Goal: Information Seeking & Learning: Learn about a topic

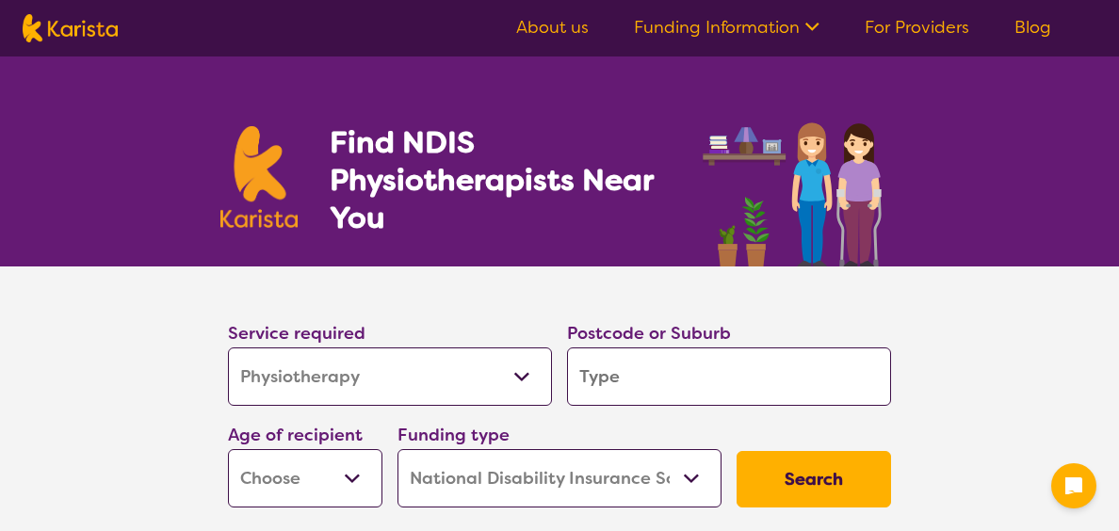
select select "Physiotherapy"
select select "NDIS"
select select "Physiotherapy"
select select "NDIS"
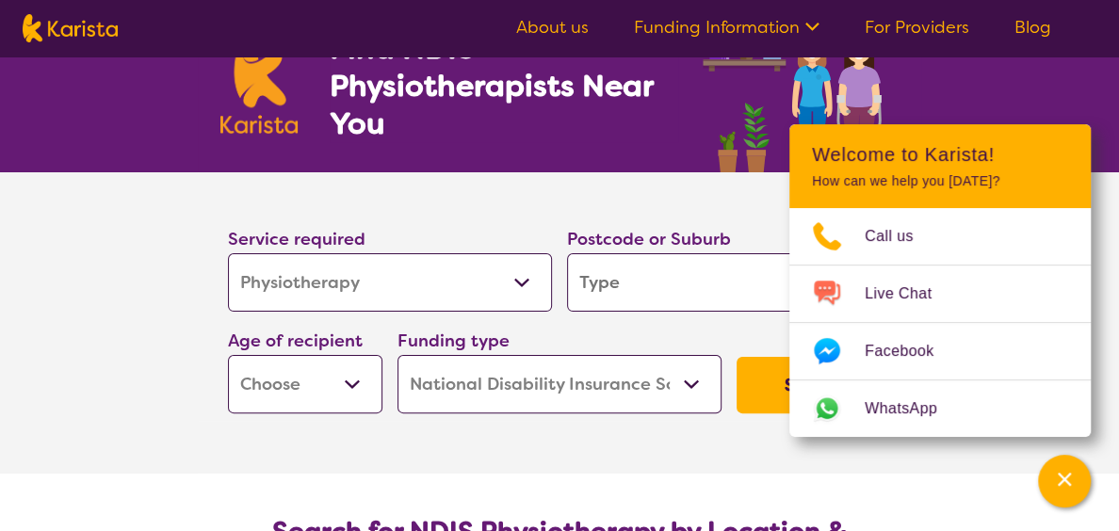
click at [397, 230] on div "Service required Allied Health Assistant Assessment ([MEDICAL_DATA] or [MEDICAL…" at bounding box center [390, 268] width 324 height 87
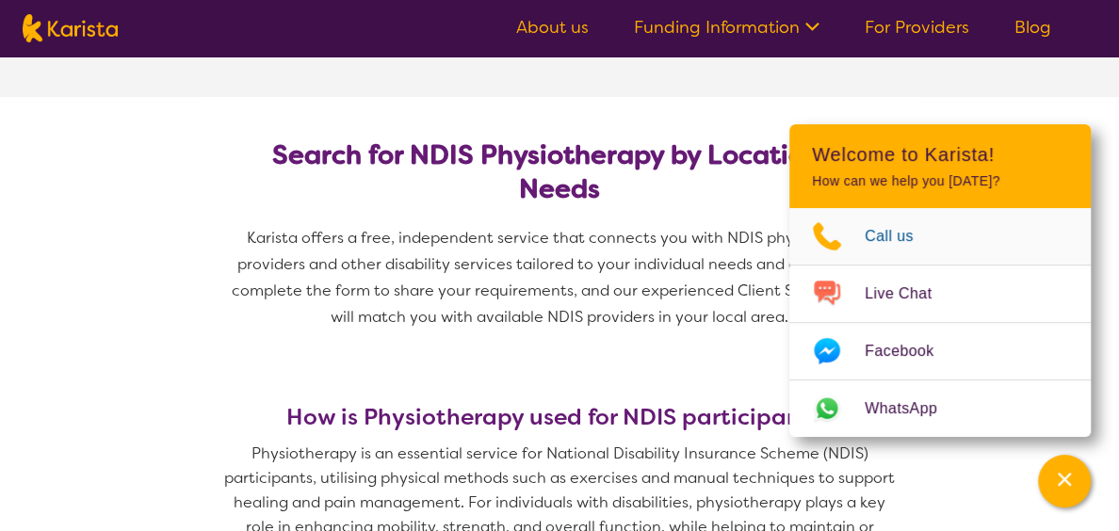
scroll to position [471, 0]
drag, startPoint x: 1067, startPoint y: 171, endPoint x: 1068, endPoint y: 182, distance: 11.3
click at [1068, 182] on header "Welcome to Karista! How can we help you [DATE]?" at bounding box center [941, 166] width 302 height 84
drag, startPoint x: 1043, startPoint y: 180, endPoint x: 929, endPoint y: 177, distance: 114.0
click at [929, 177] on p "How can we help you [DATE]?" at bounding box center [940, 181] width 256 height 16
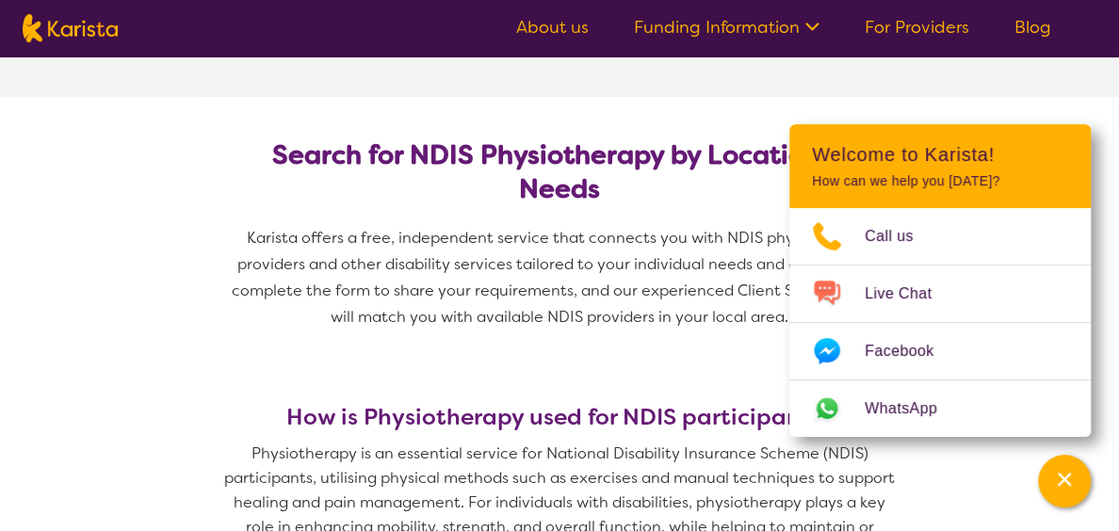
click at [1021, 145] on header "Welcome to Karista! How can we help you [DATE]?" at bounding box center [941, 166] width 302 height 84
drag, startPoint x: 1037, startPoint y: 120, endPoint x: 1038, endPoint y: 132, distance: 12.3
click at [1038, 130] on header "Welcome to Karista! How can we help you [DATE]?" at bounding box center [941, 166] width 302 height 84
drag, startPoint x: 1043, startPoint y: 147, endPoint x: 1046, endPoint y: 202, distance: 54.7
click at [1046, 200] on header "Welcome to Karista! How can we help you [DATE]?" at bounding box center [941, 166] width 302 height 84
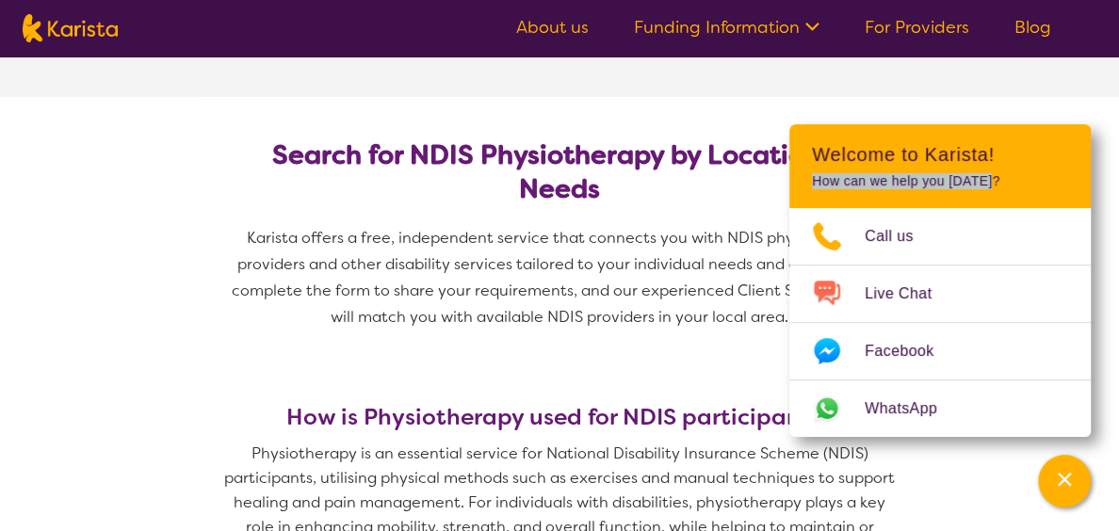
click at [1054, 153] on h2 "Welcome to Karista!" at bounding box center [940, 154] width 256 height 23
click at [1052, 173] on p "How can we help you [DATE]?" at bounding box center [940, 181] width 256 height 16
click at [1054, 172] on header "Welcome to Karista! How can we help you [DATE]?" at bounding box center [941, 166] width 302 height 84
click at [1053, 172] on header "Welcome to Karista! How can we help you [DATE]?" at bounding box center [941, 166] width 302 height 84
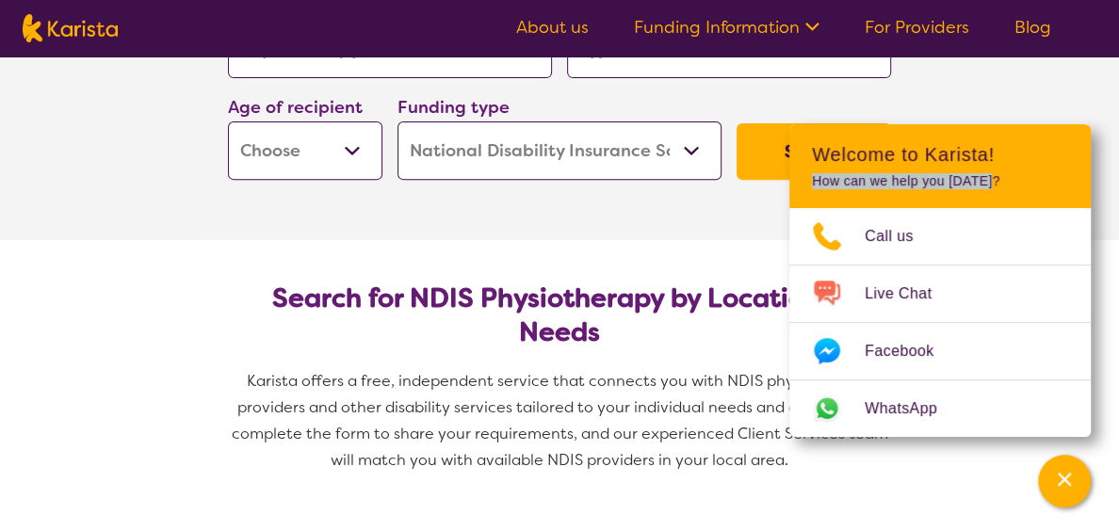
scroll to position [377, 0]
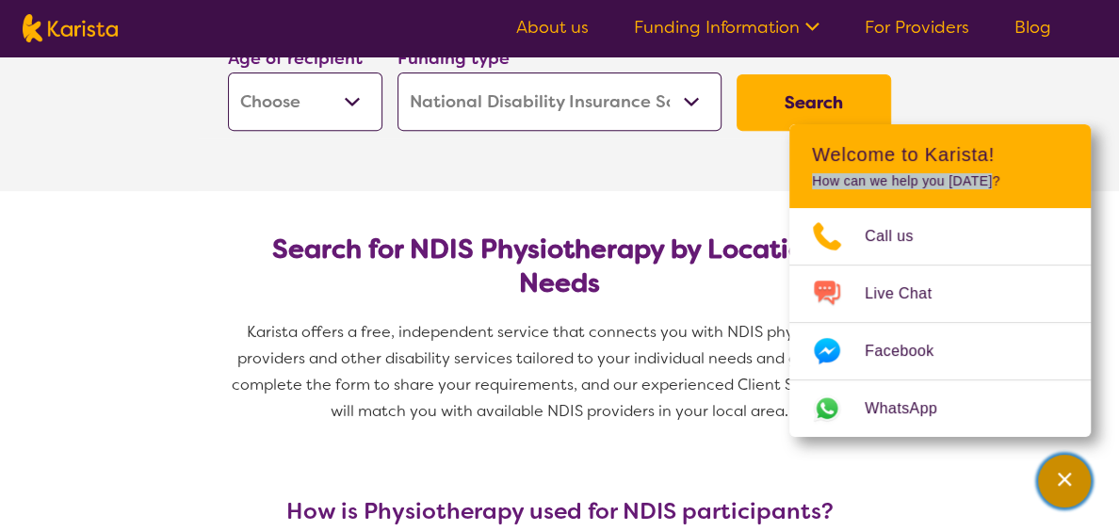
click at [1065, 471] on icon "Channel Menu" at bounding box center [1064, 479] width 19 height 19
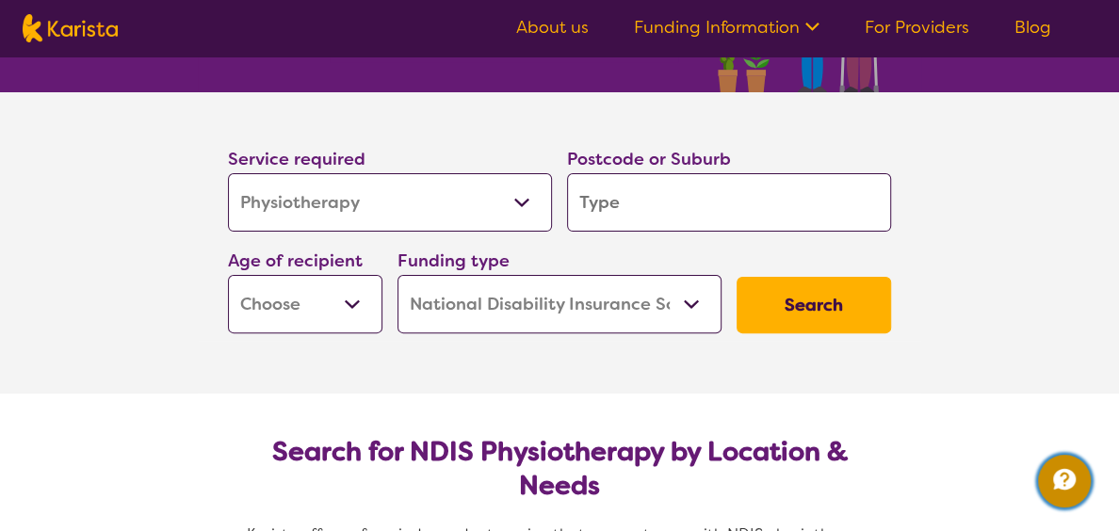
scroll to position [0, 0]
